Goal: Find specific page/section: Find specific page/section

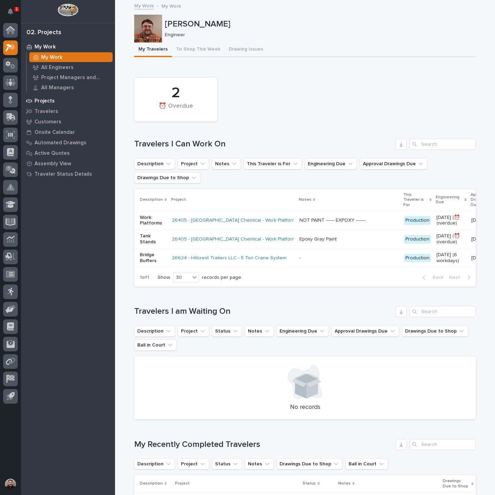
click at [50, 101] on p "Projects" at bounding box center [45, 101] width 20 height 6
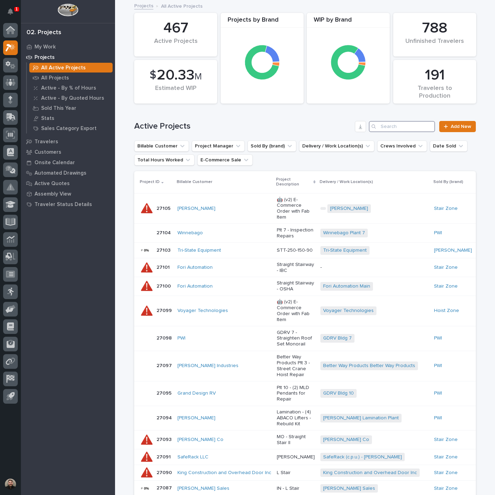
click at [400, 122] on input "Search" at bounding box center [402, 126] width 66 height 11
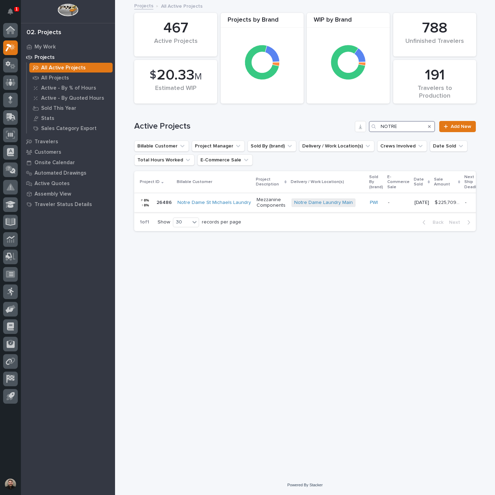
type input "NOTRE"
click at [260, 206] on p "Mezzanine Components" at bounding box center [271, 203] width 29 height 12
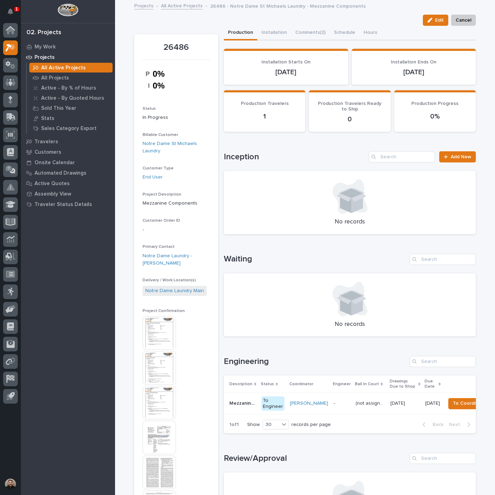
click at [154, 335] on img at bounding box center [159, 332] width 33 height 33
